Goal: Task Accomplishment & Management: Complete application form

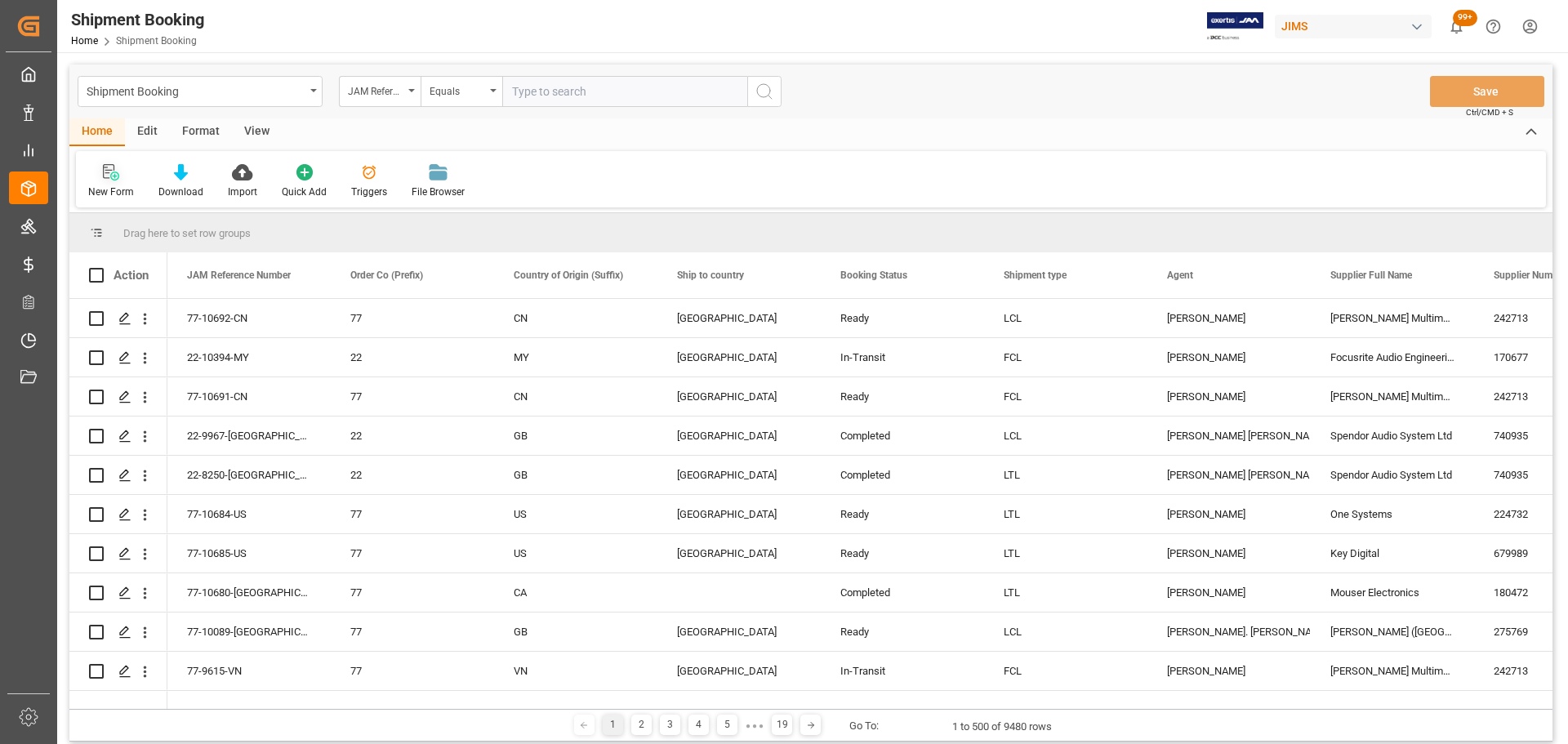
click at [110, 180] on icon at bounding box center [111, 172] width 16 height 16
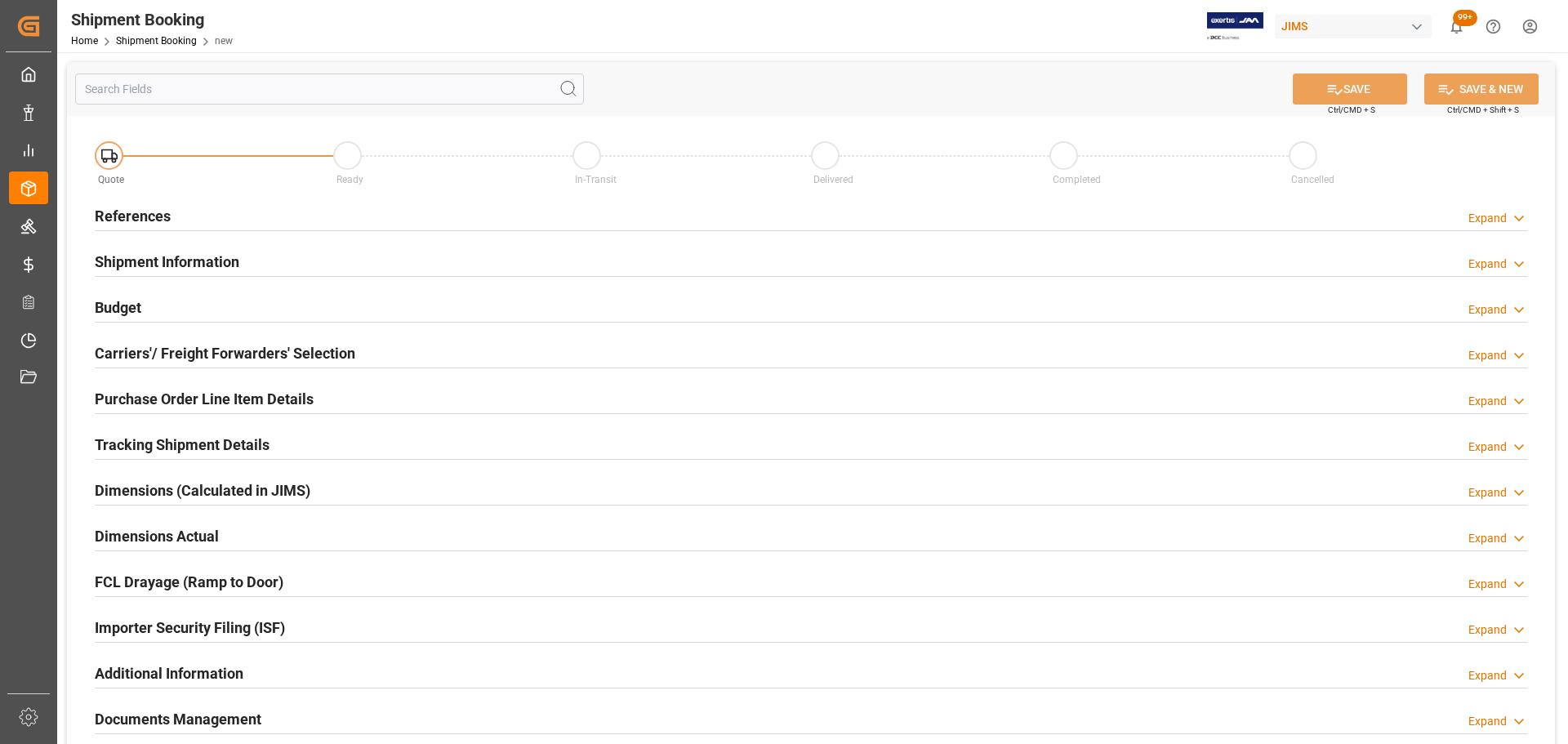
click at [304, 222] on div "References Expand" at bounding box center [811, 215] width 1432 height 31
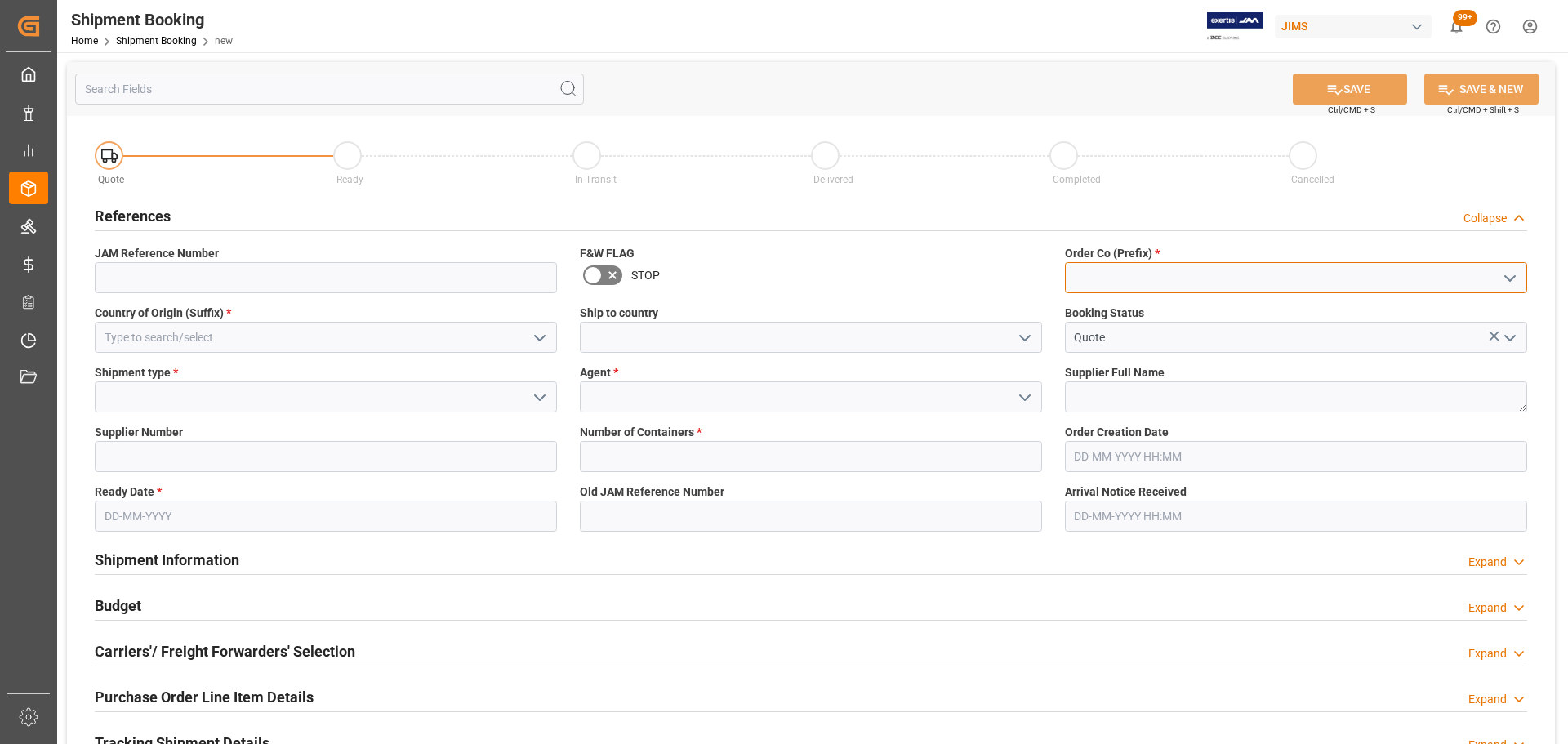
click at [1044, 281] on input at bounding box center [1296, 277] width 462 height 31
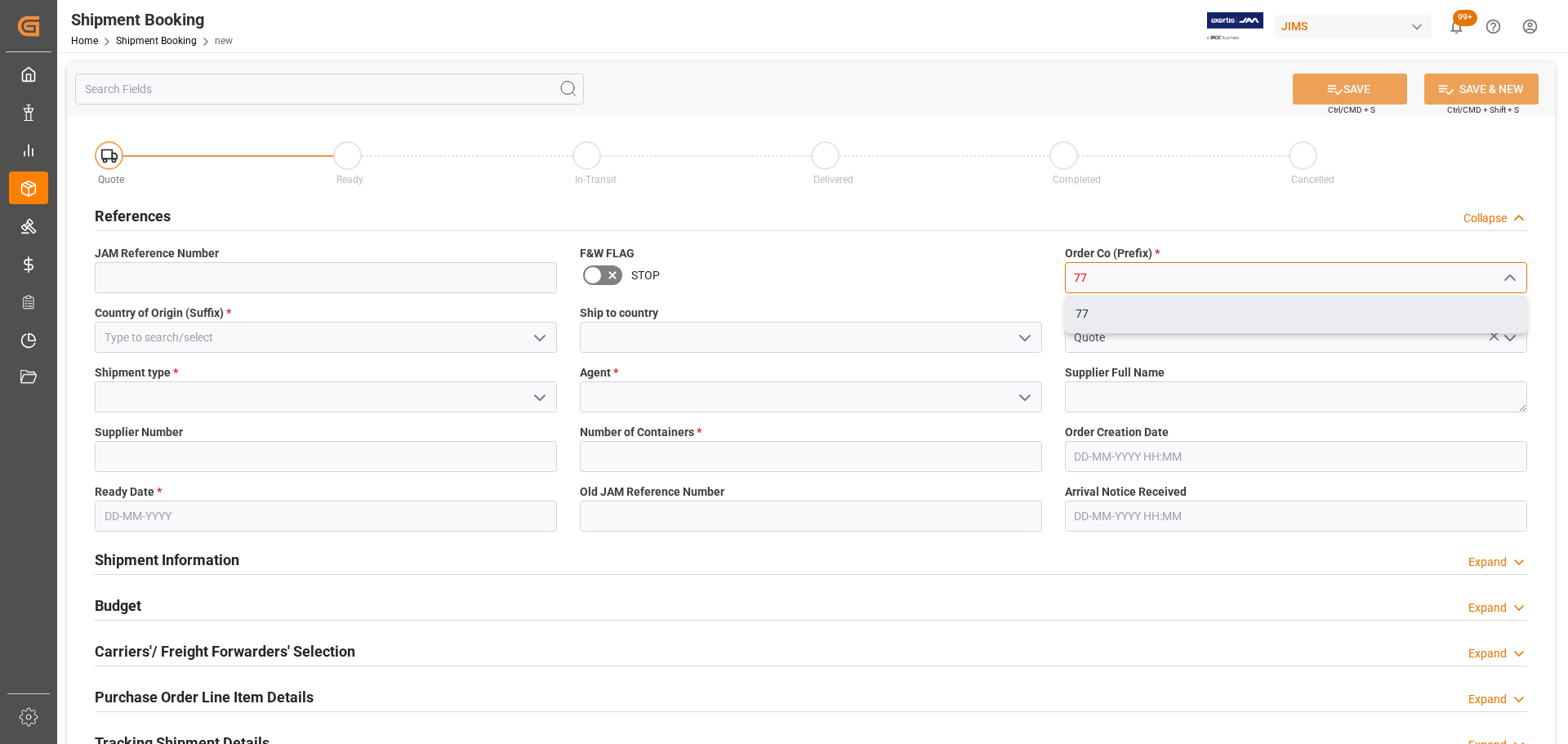
click at [1044, 303] on div "77" at bounding box center [1296, 314] width 461 height 37
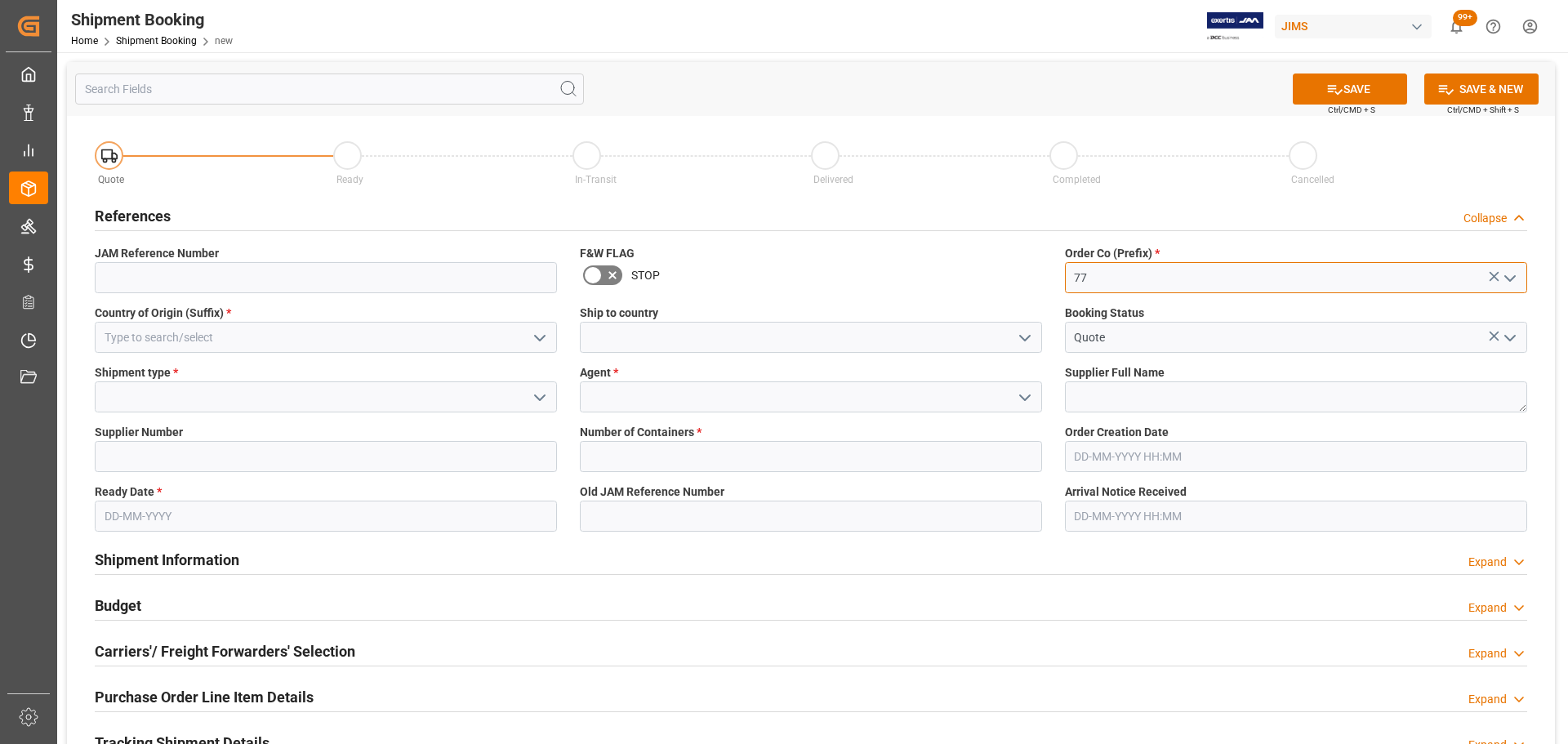
type input "77"
click at [277, 334] on input at bounding box center [326, 337] width 462 height 31
type input "8"
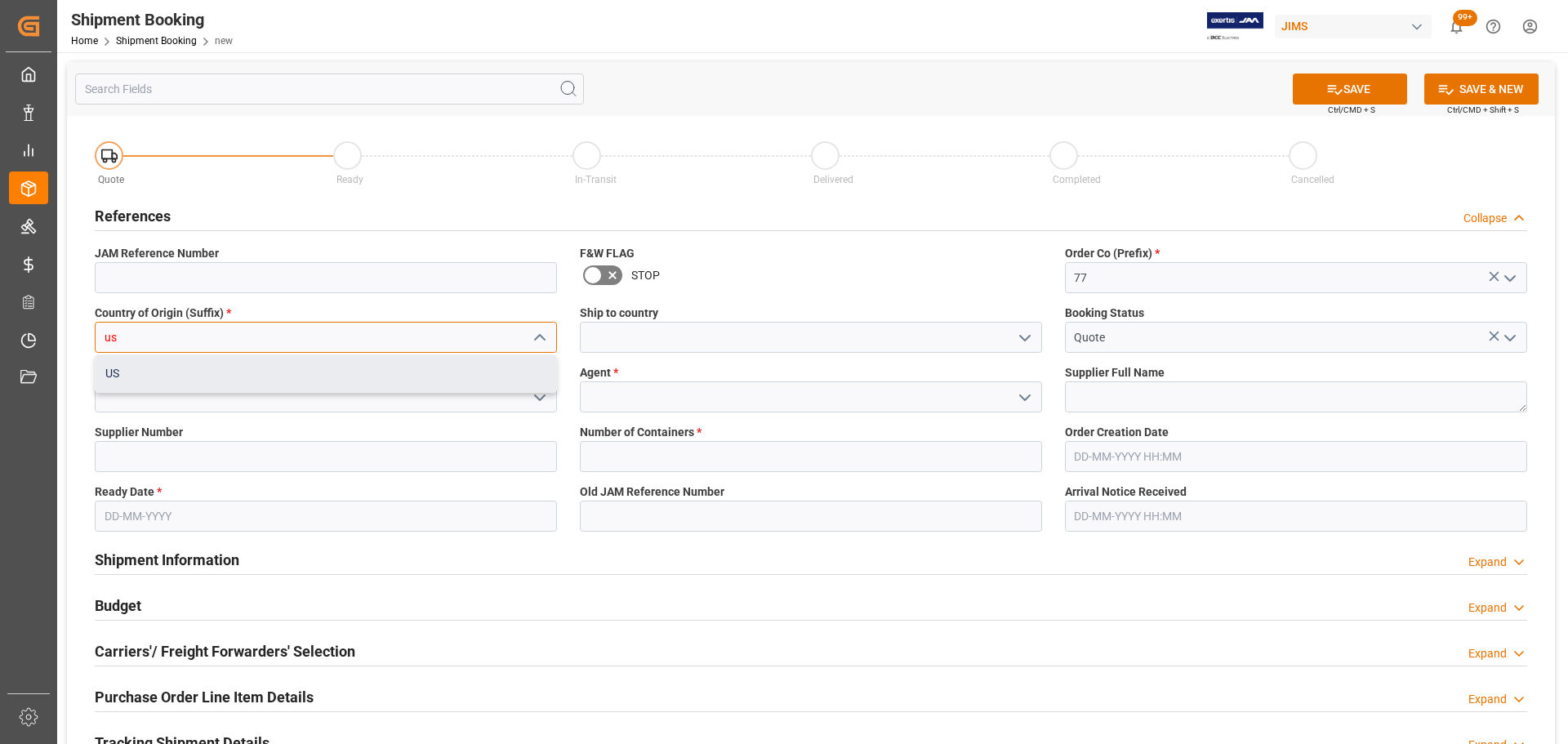
click at [274, 372] on div "US" at bounding box center [326, 373] width 461 height 37
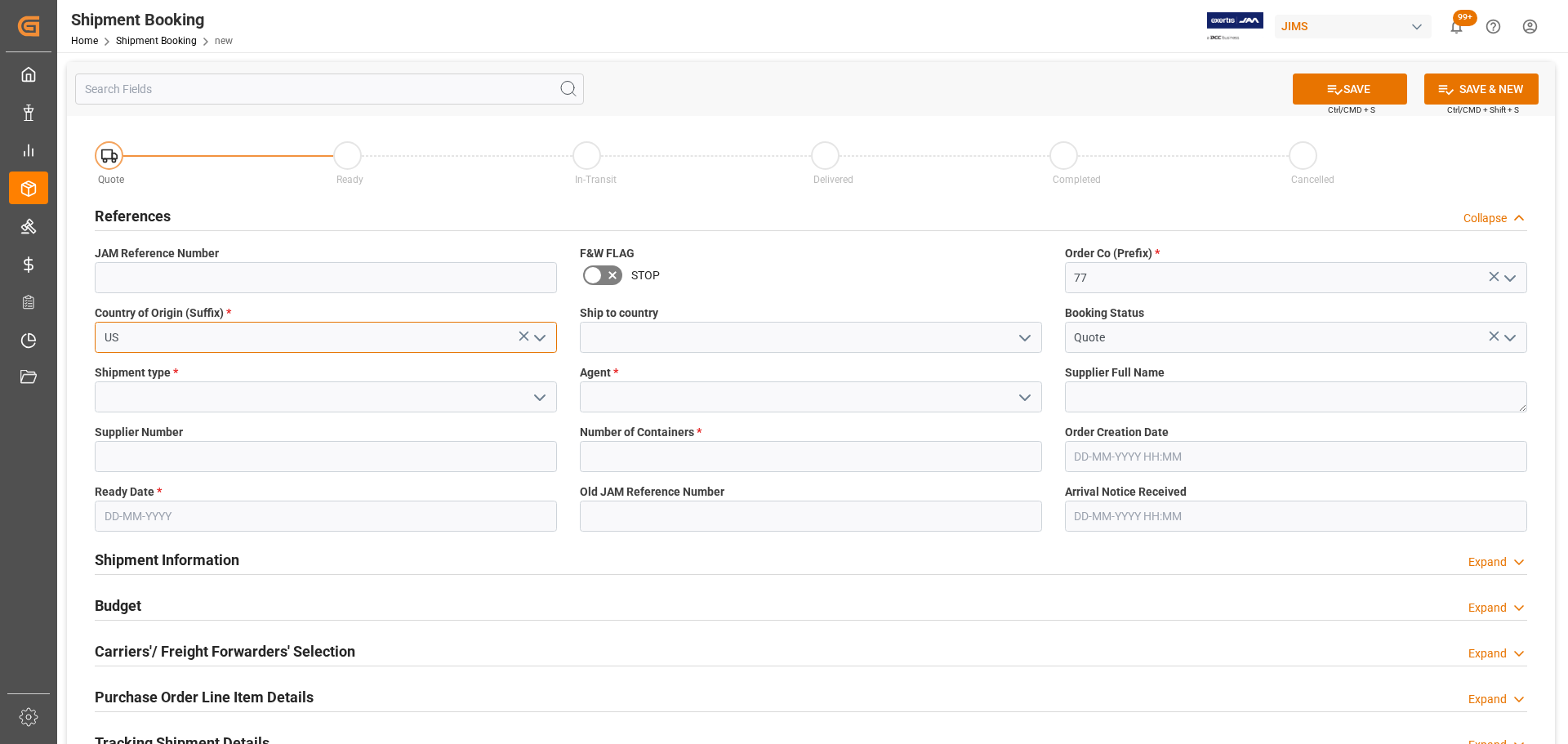
type input "US"
click at [834, 341] on input at bounding box center [811, 337] width 462 height 31
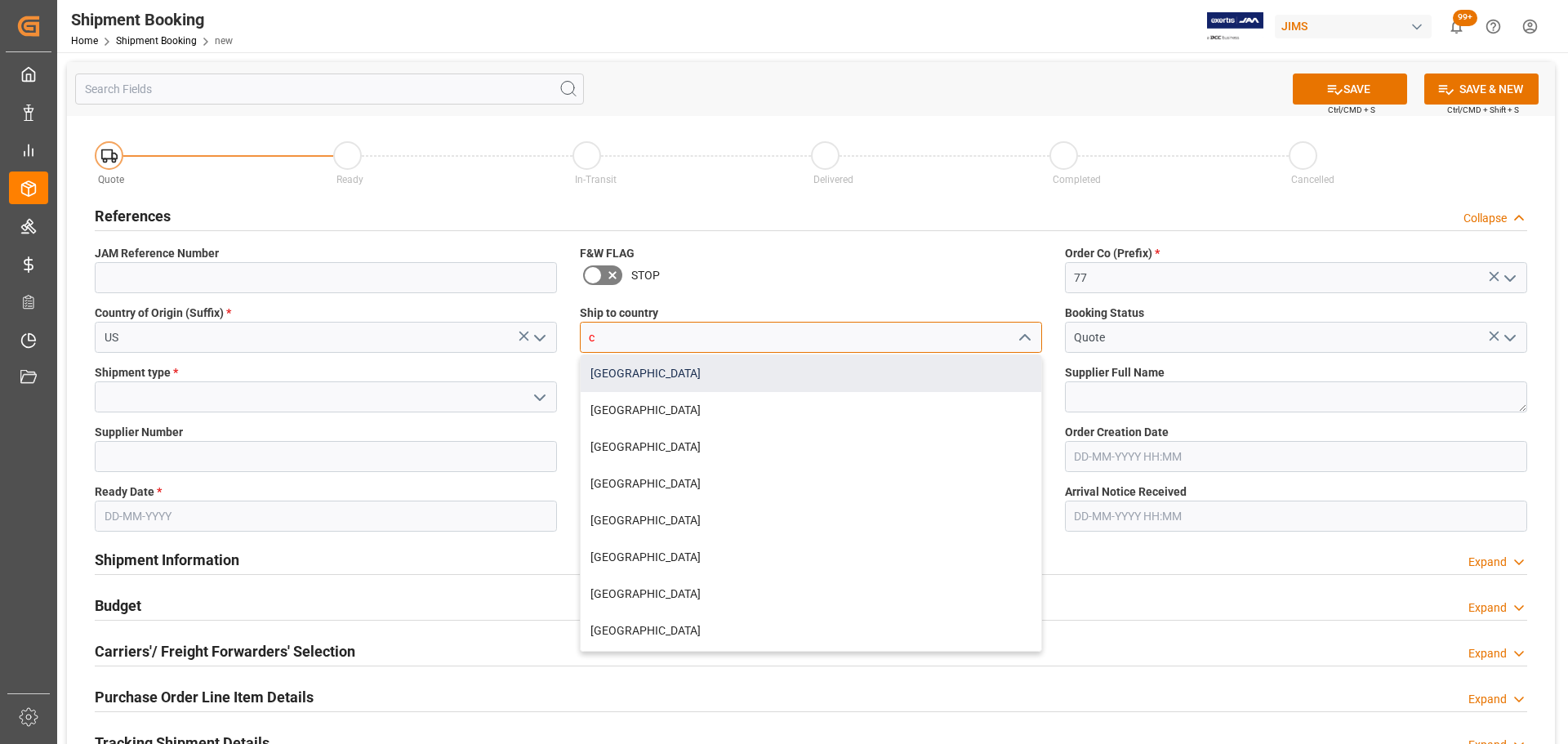
click at [615, 373] on div "[GEOGRAPHIC_DATA]" at bounding box center [811, 373] width 461 height 37
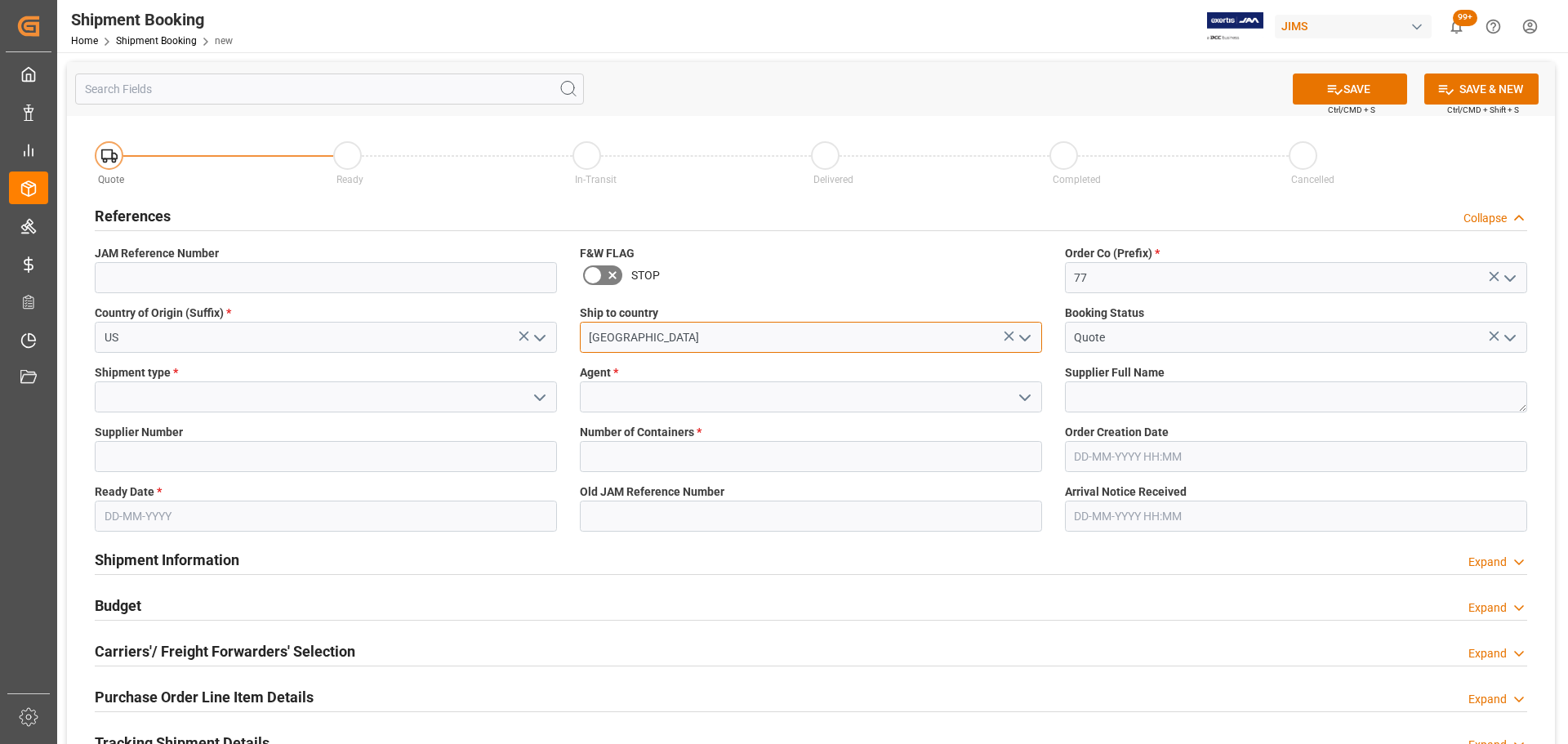
type input "[GEOGRAPHIC_DATA]"
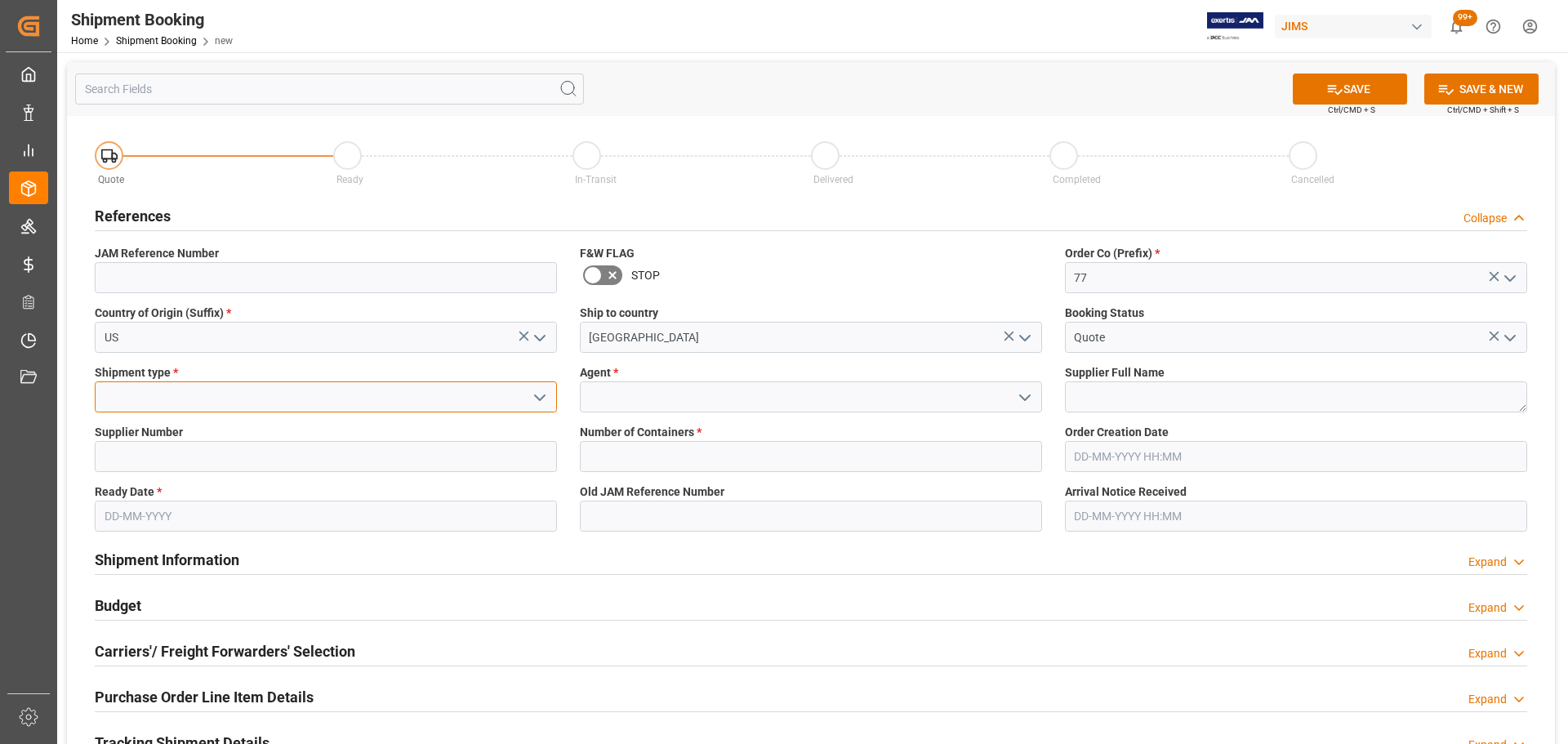
click at [238, 395] on input at bounding box center [326, 397] width 462 height 31
click at [219, 418] on div "LTL" at bounding box center [326, 433] width 461 height 37
type input "LTL"
click at [679, 379] on label "Agent *" at bounding box center [811, 372] width 462 height 17
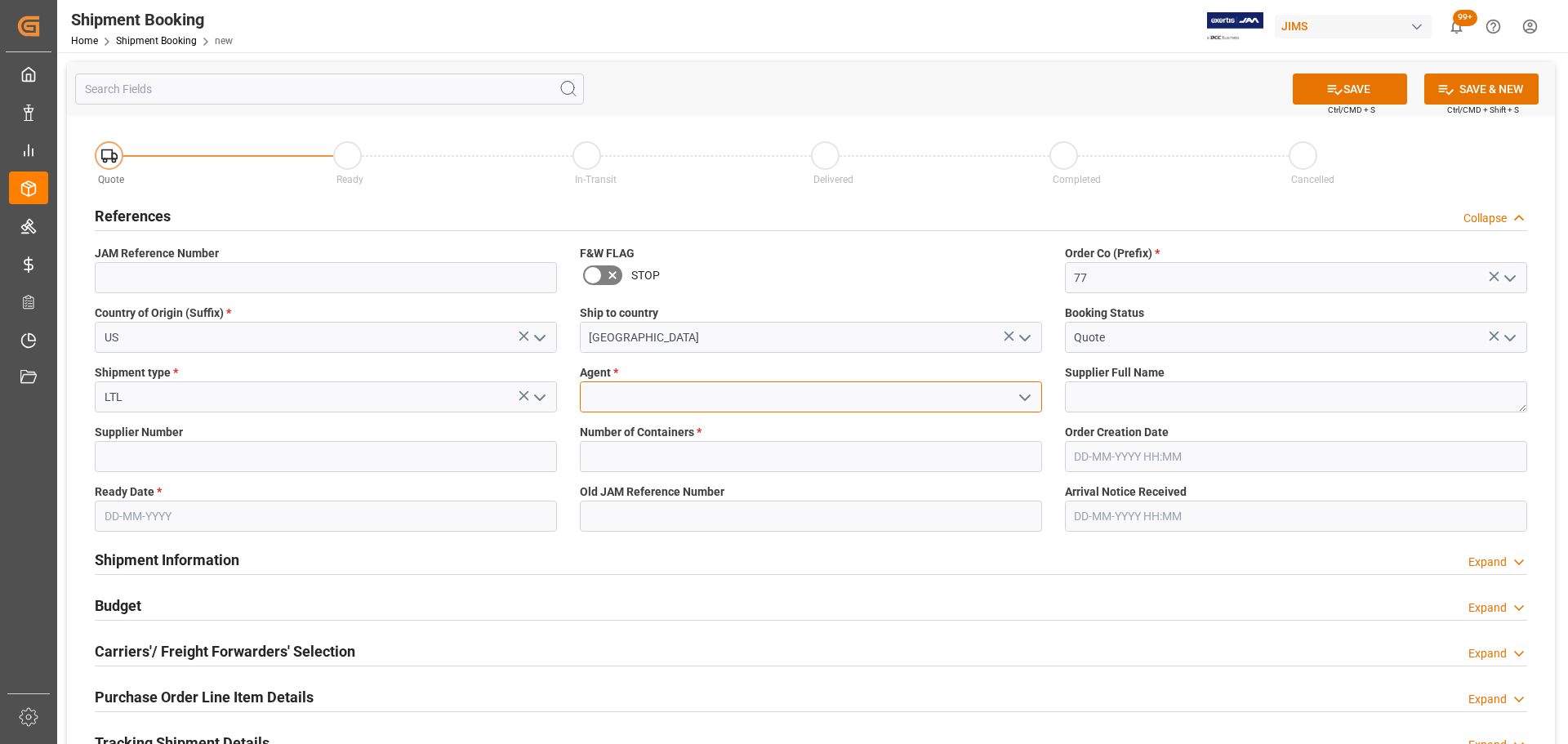
click at [666, 397] on input at bounding box center [811, 397] width 462 height 31
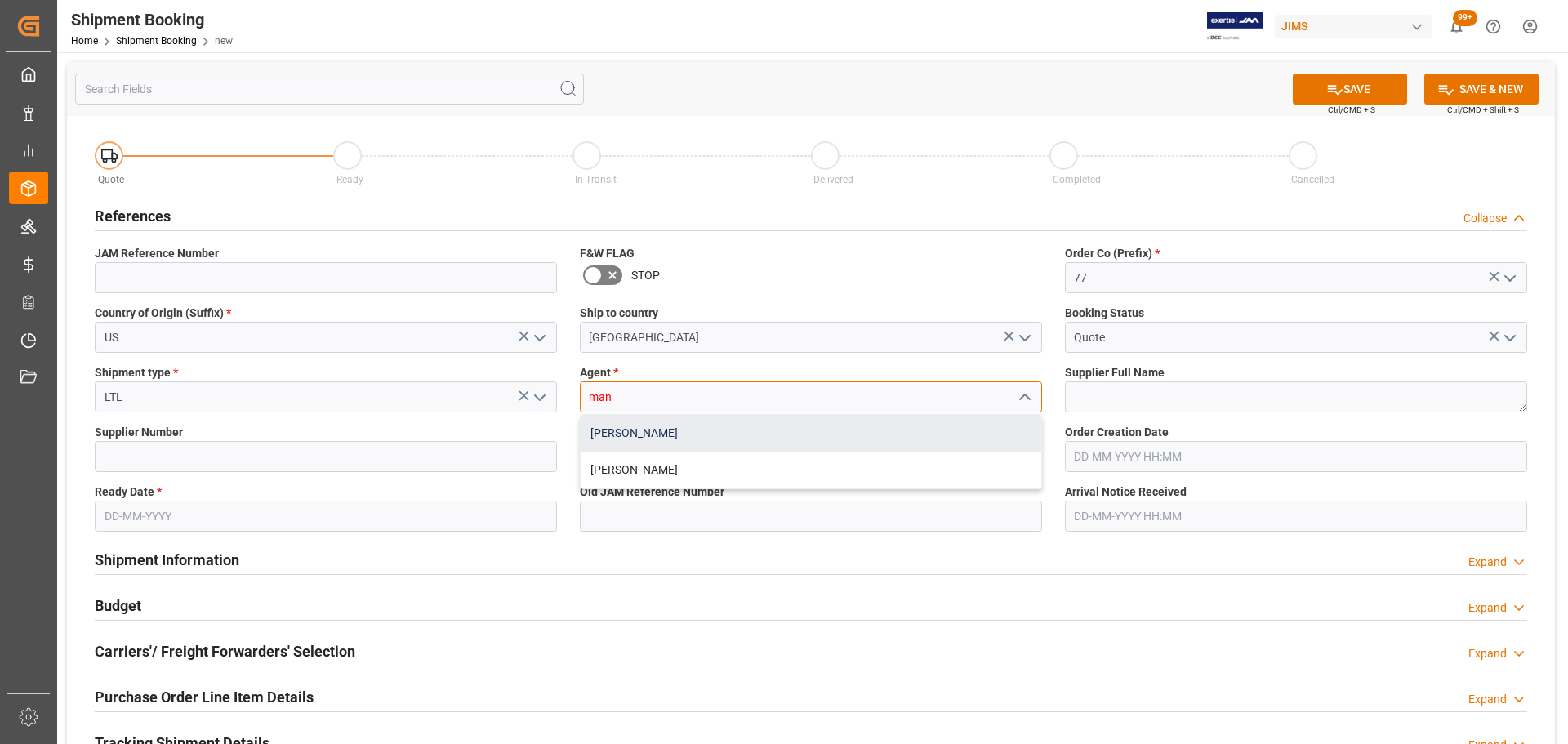
click at [670, 428] on div "[PERSON_NAME]" at bounding box center [811, 433] width 461 height 37
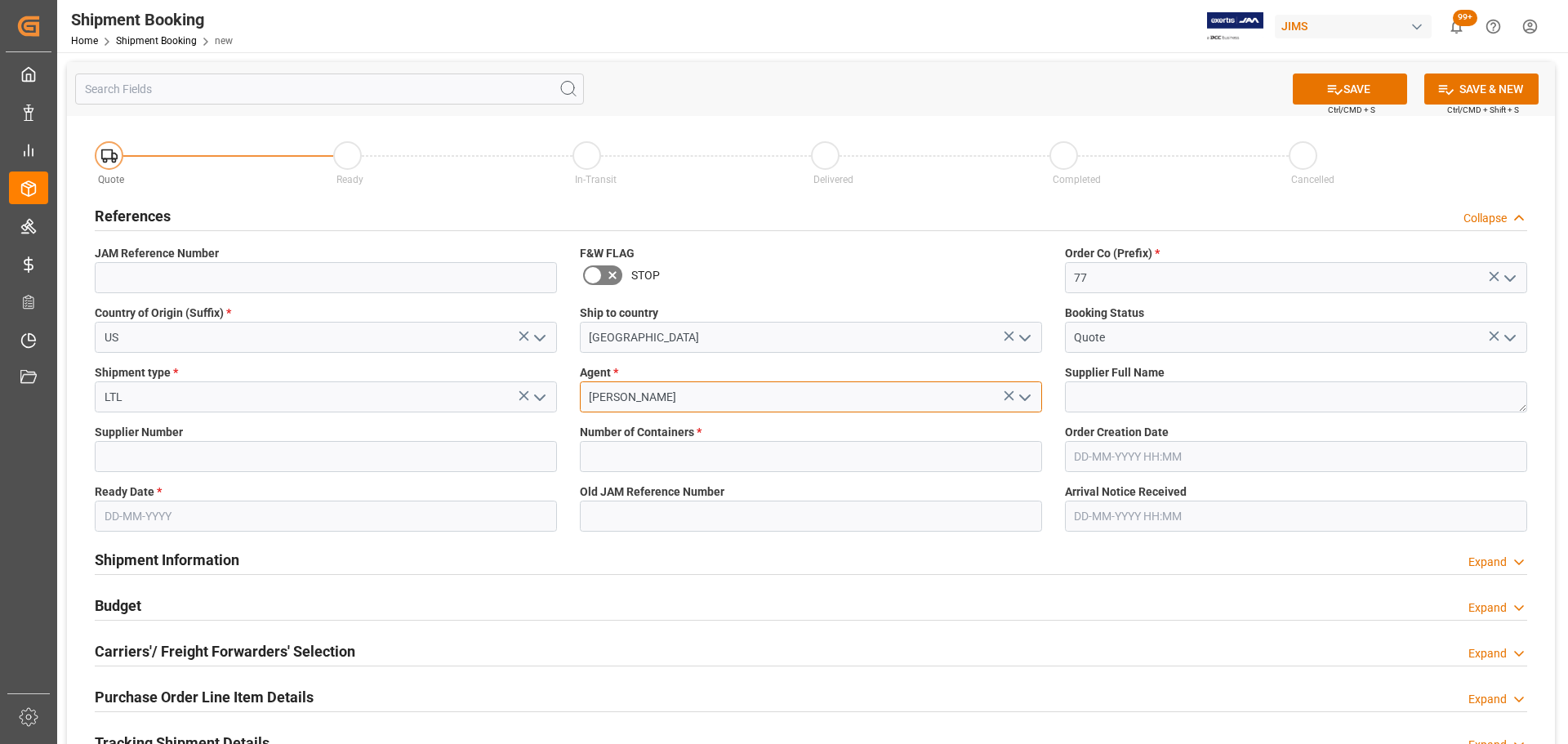
type input "[PERSON_NAME]"
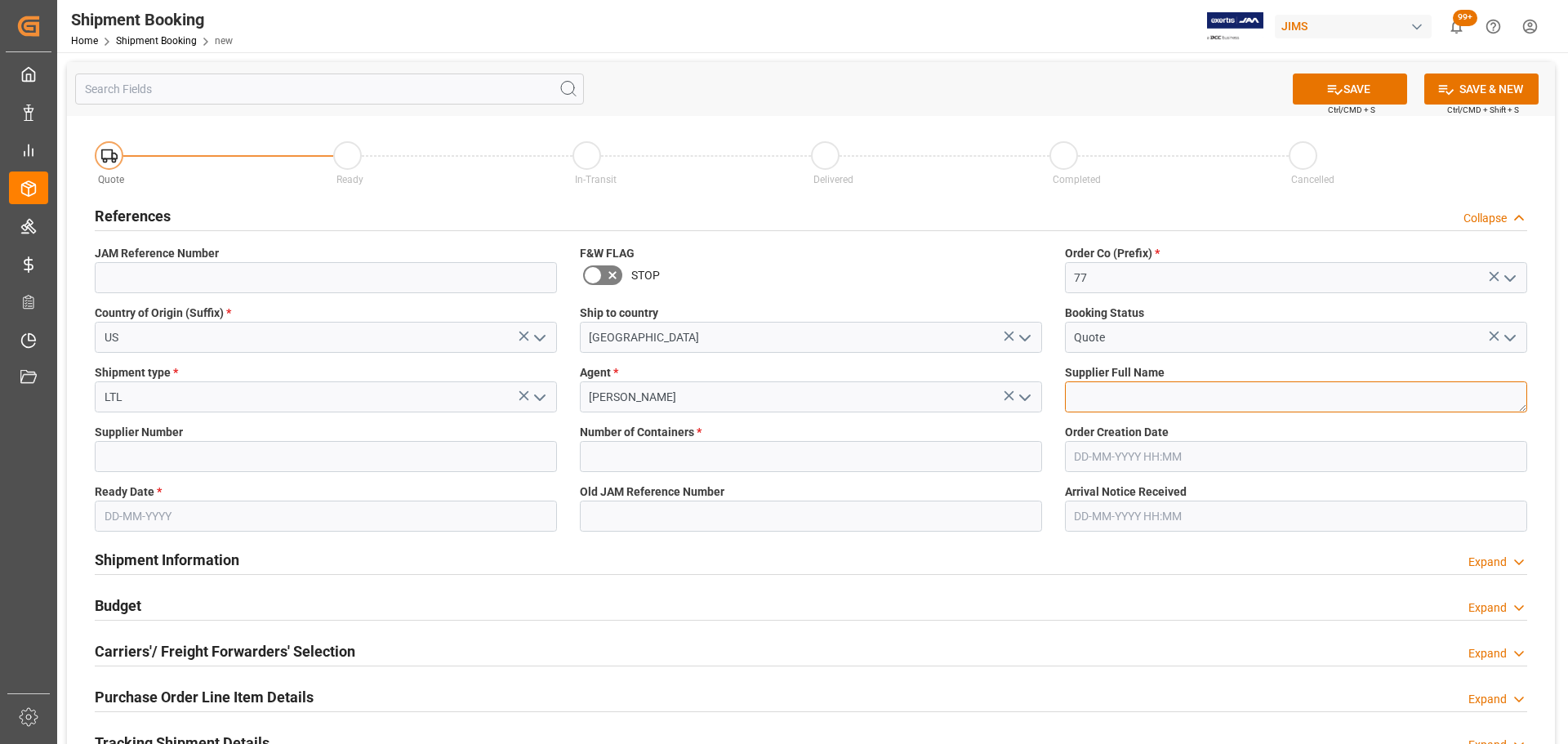
click at [1044, 391] on textarea at bounding box center [1296, 397] width 462 height 31
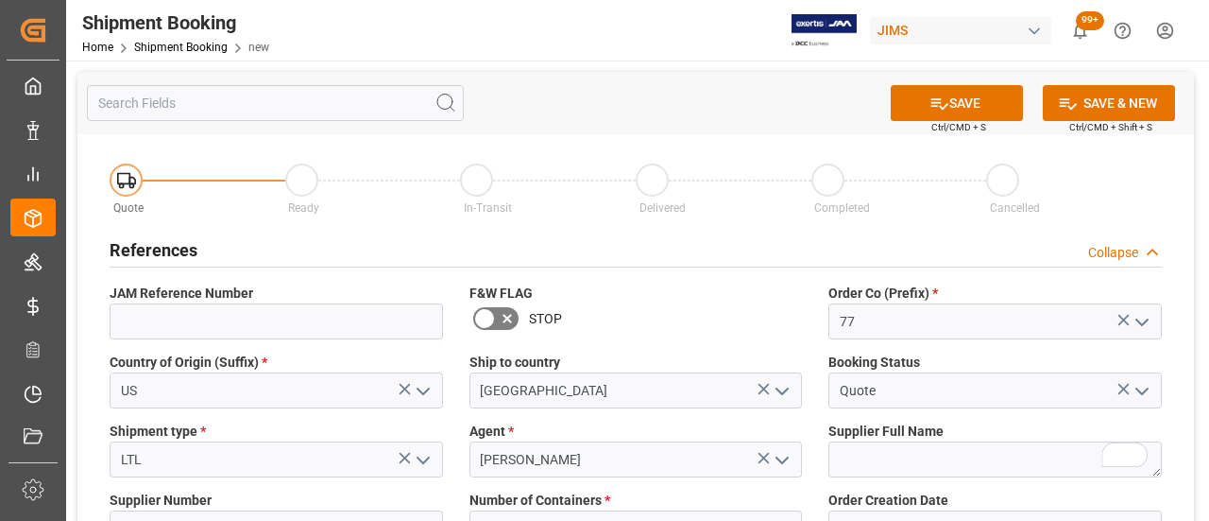
scroll to position [94, 0]
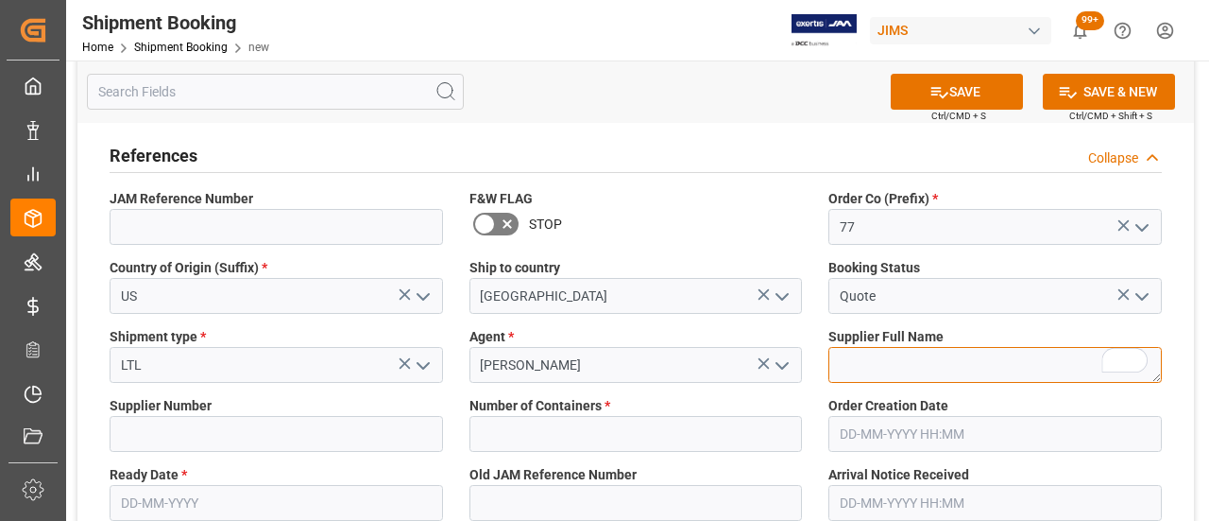
click at [930, 361] on textarea "To enrich screen reader interactions, please activate Accessibility in Grammarl…" at bounding box center [996, 365] width 334 height 36
paste textarea "[PERSON_NAME] [PERSON_NAME] LTD"
type textarea "[PERSON_NAME] [PERSON_NAME] LTD"
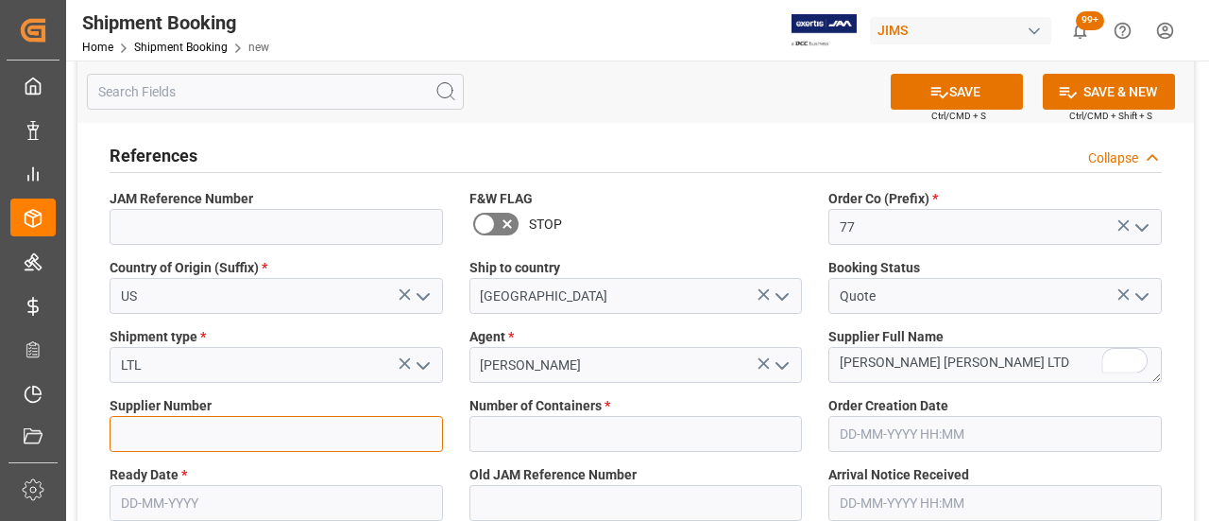
click at [278, 434] on input at bounding box center [277, 434] width 334 height 36
paste input "544013"
type input "544013"
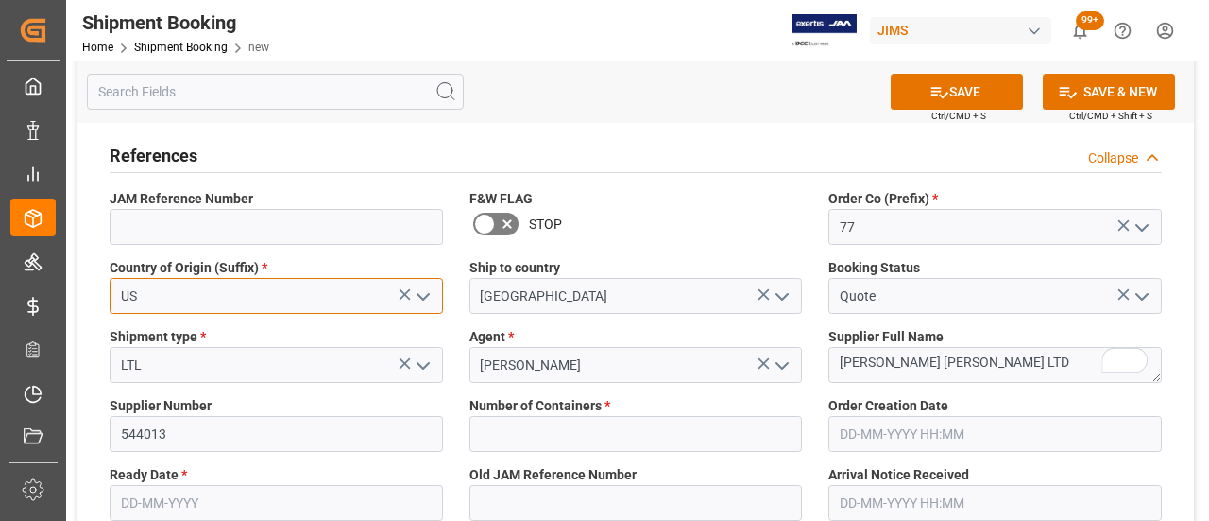
click at [163, 297] on input "US" at bounding box center [277, 296] width 334 height 36
click at [413, 300] on icon "open menu" at bounding box center [423, 296] width 23 height 23
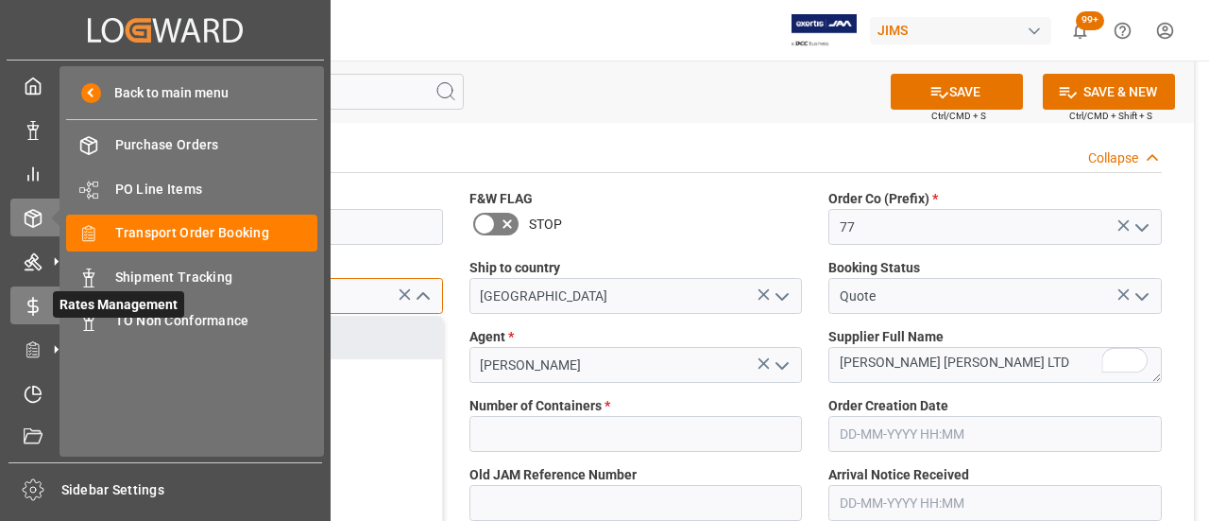
drag, startPoint x: 184, startPoint y: 294, endPoint x: 43, endPoint y: 298, distance: 140.8
click at [43, 298] on div "Created by potrace 1.15, written by [PERSON_NAME] [DATE]-[DATE] Created by potr…" at bounding box center [604, 260] width 1209 height 521
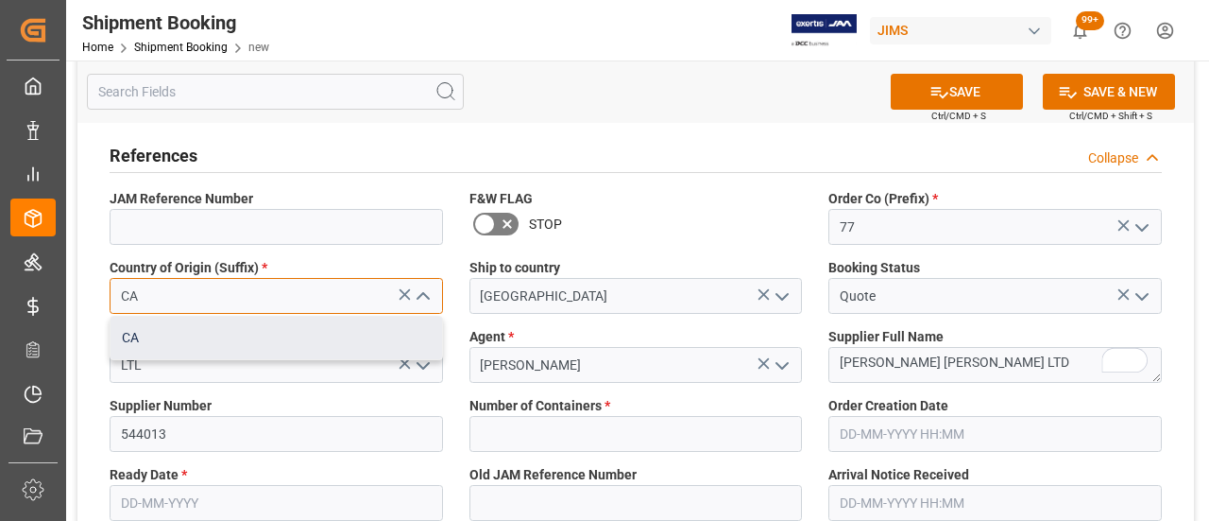
click at [136, 337] on div "CA" at bounding box center [277, 338] width 332 height 43
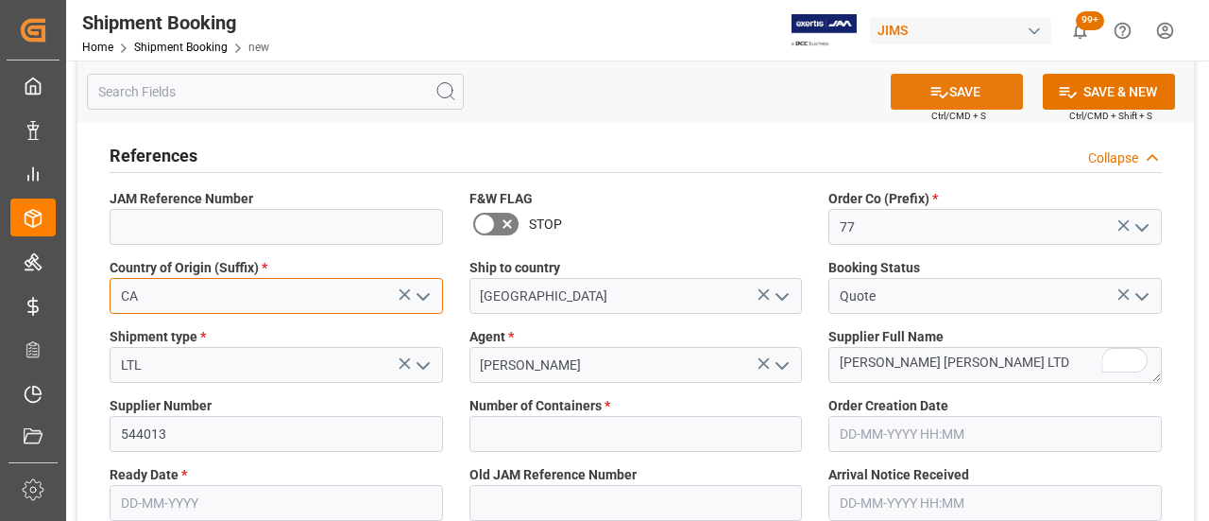
type input "CA"
click at [917, 90] on button "SAVE" at bounding box center [957, 92] width 132 height 36
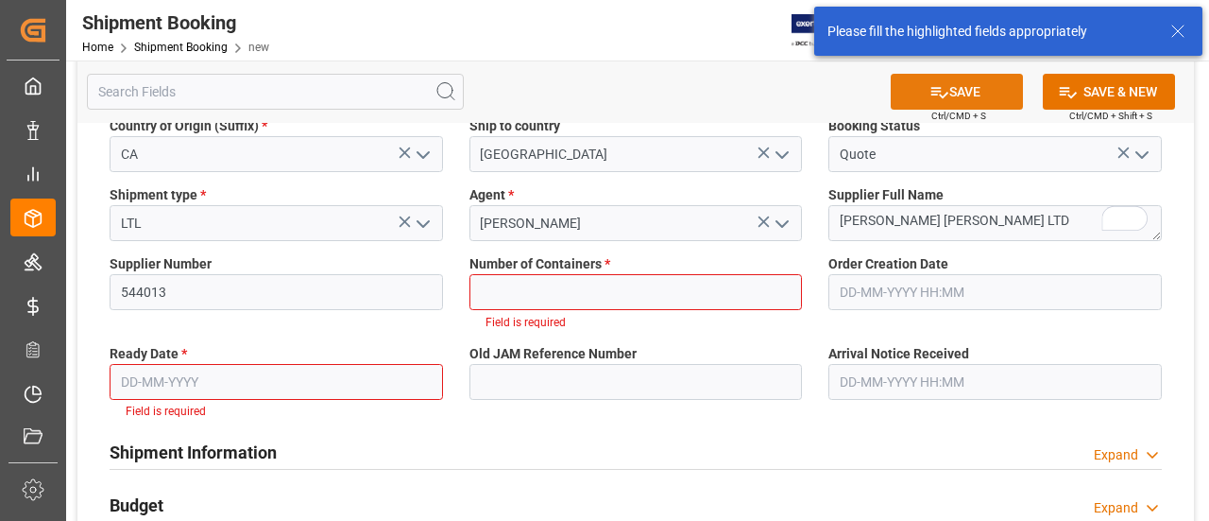
scroll to position [237, 0]
click at [628, 287] on input "text" at bounding box center [637, 291] width 334 height 36
type input "0"
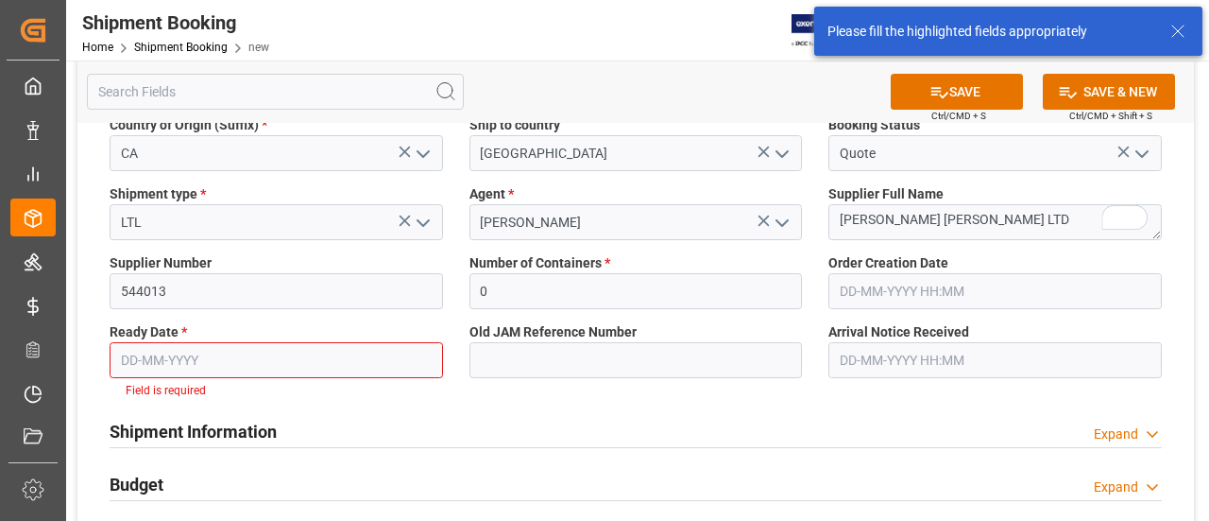
click at [255, 379] on div "Ready Date * Field is required" at bounding box center [276, 361] width 360 height 90
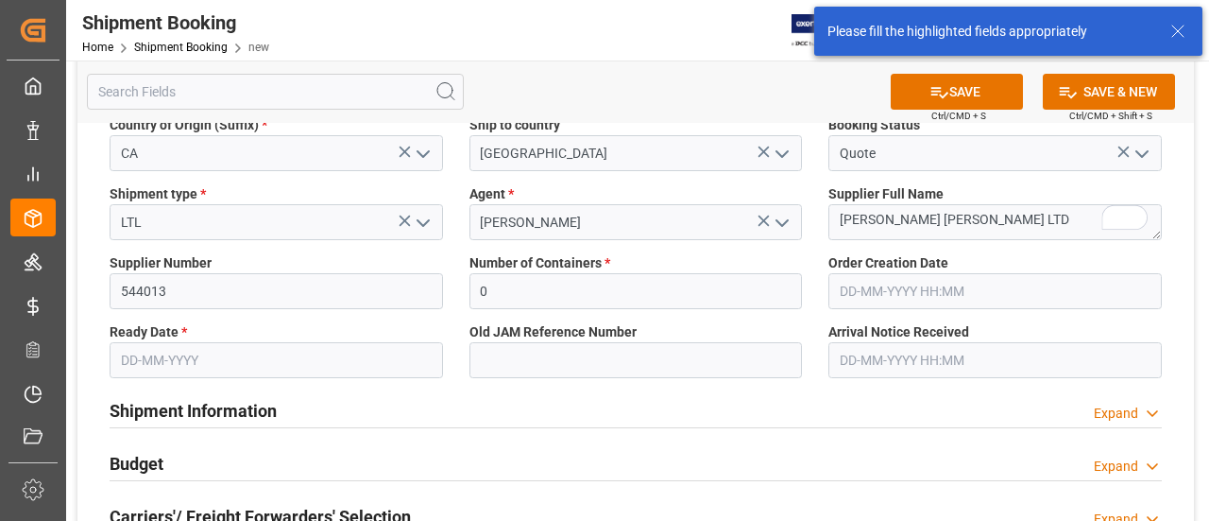
click at [249, 364] on input "text" at bounding box center [277, 360] width 334 height 36
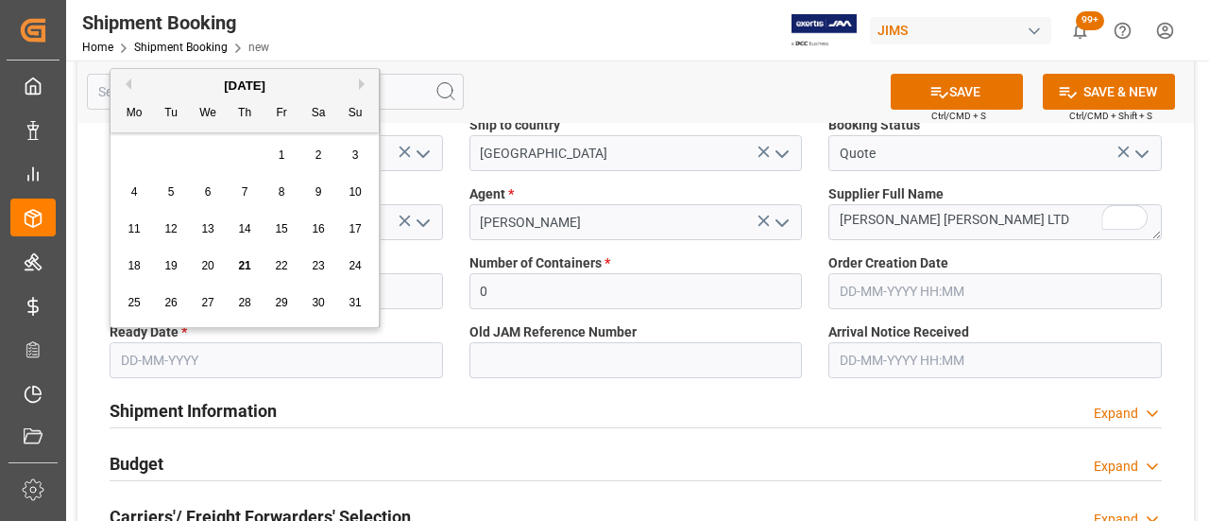
click at [240, 267] on span "21" at bounding box center [244, 265] width 12 height 13
type input "[DATE]"
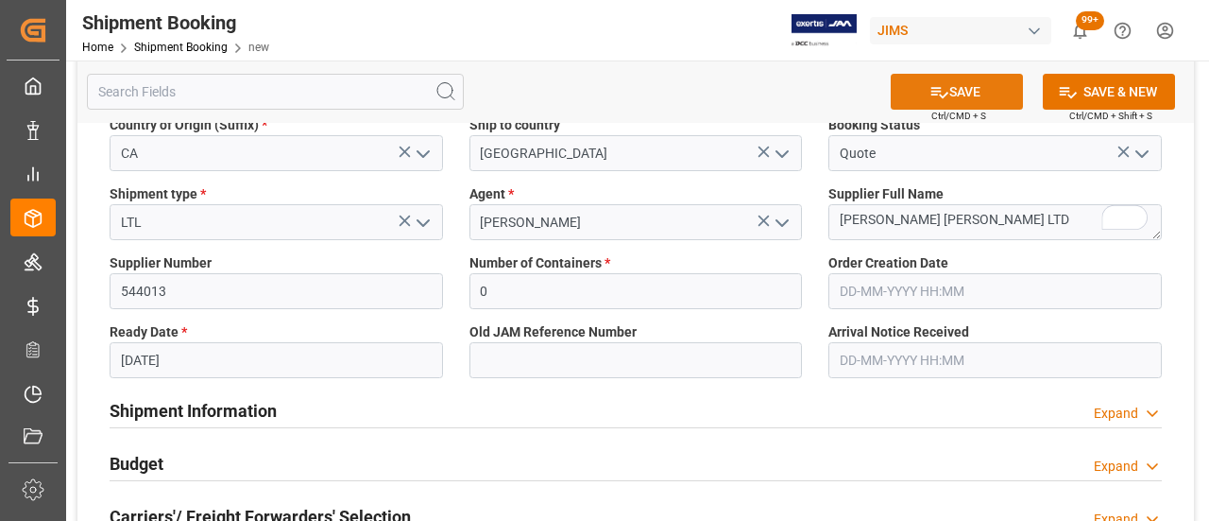
click at [932, 99] on icon at bounding box center [940, 92] width 20 height 20
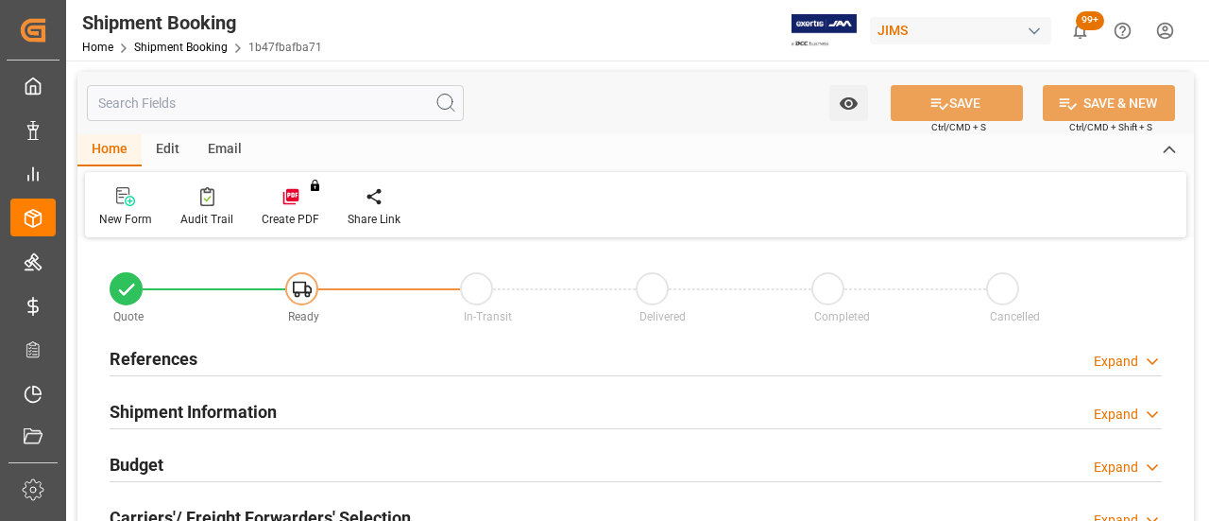
type input "0"
type input "[DATE]"
click at [206, 350] on div "References Expand" at bounding box center [636, 357] width 1053 height 36
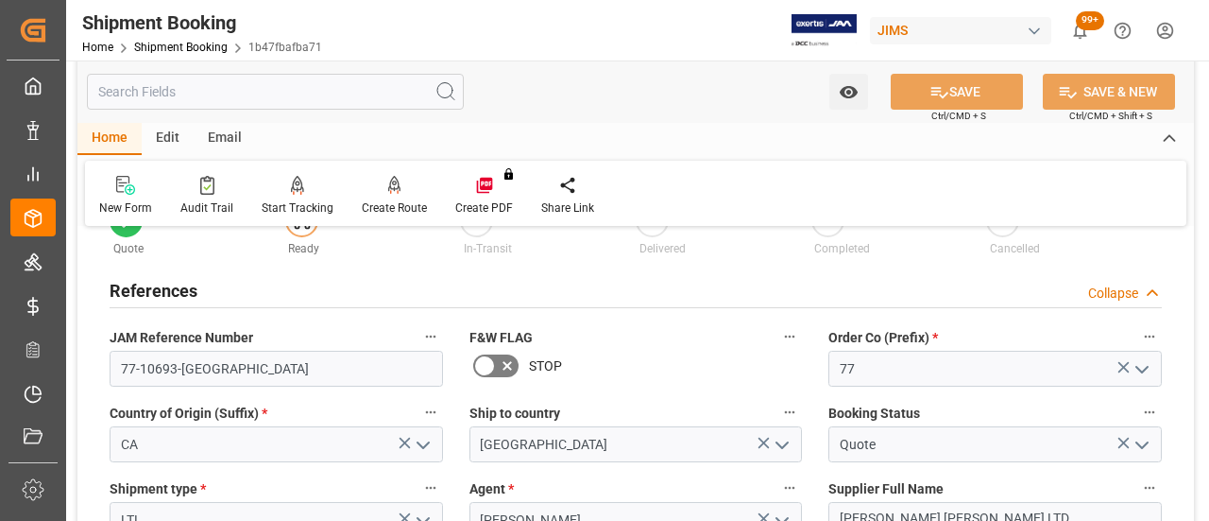
scroll to position [94, 0]
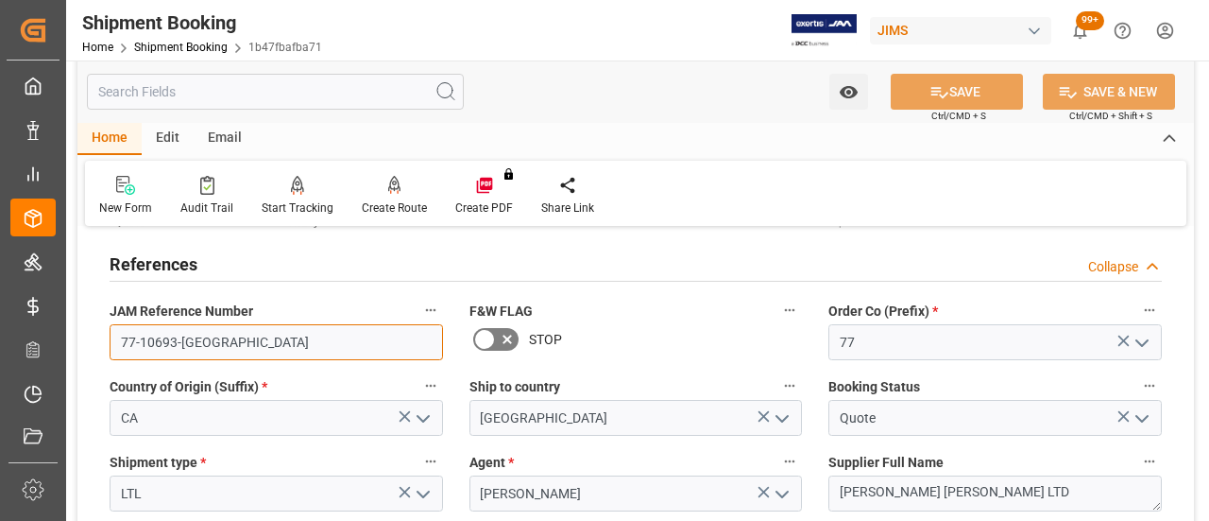
drag, startPoint x: 238, startPoint y: 345, endPoint x: 69, endPoint y: 350, distance: 169.2
drag, startPoint x: 316, startPoint y: 345, endPoint x: 283, endPoint y: 345, distance: 32.1
click at [315, 345] on input "77-10693-CA" at bounding box center [277, 342] width 334 height 36
click at [250, 346] on input "77-10693-CA" at bounding box center [277, 342] width 334 height 36
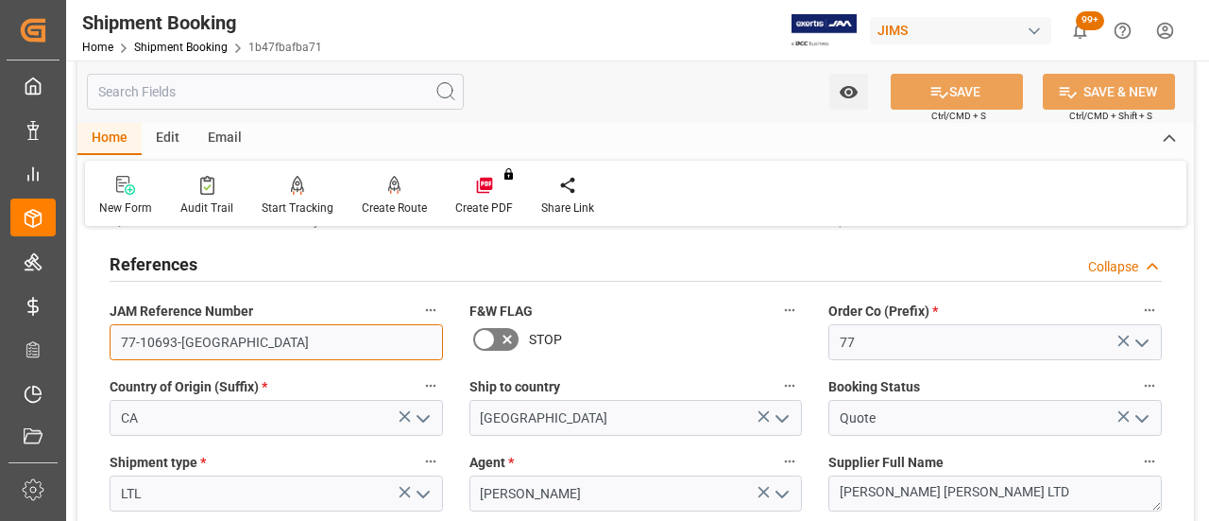
drag, startPoint x: 229, startPoint y: 347, endPoint x: 76, endPoint y: 344, distance: 153.1
